Goal: Check status

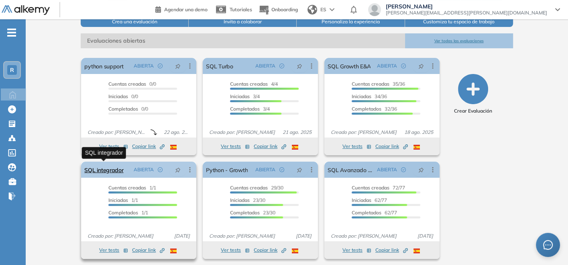
scroll to position [109, 0]
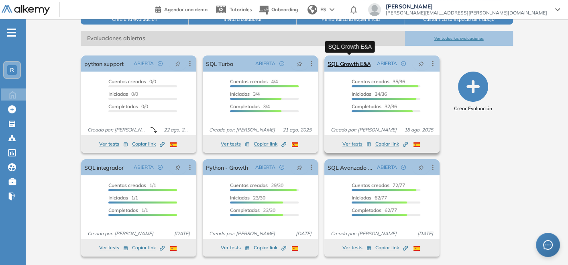
click at [368, 65] on link "SQL Growth E&A" at bounding box center [349, 63] width 43 height 16
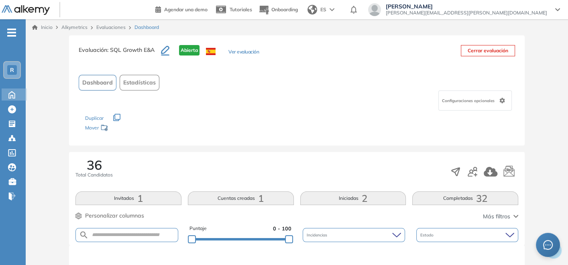
click at [11, 92] on icon at bounding box center [12, 94] width 14 height 10
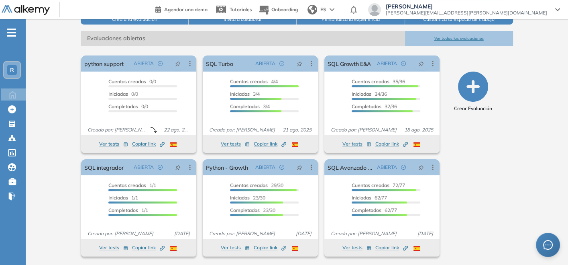
scroll to position [109, 0]
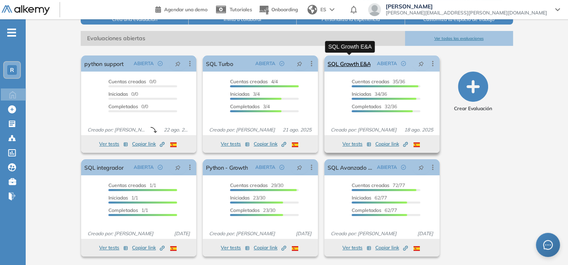
click at [341, 63] on link "SQL Growth E&A" at bounding box center [349, 63] width 43 height 16
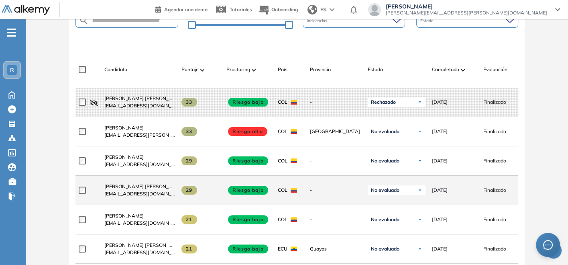
scroll to position [169, 0]
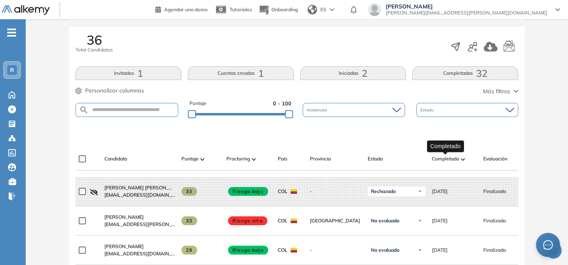
click at [448, 157] on span "Completado" at bounding box center [445, 158] width 27 height 7
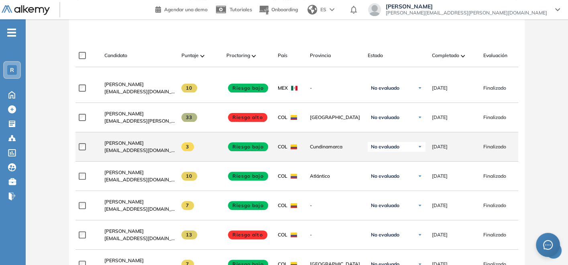
scroll to position [214, 0]
